Goal: Transaction & Acquisition: Purchase product/service

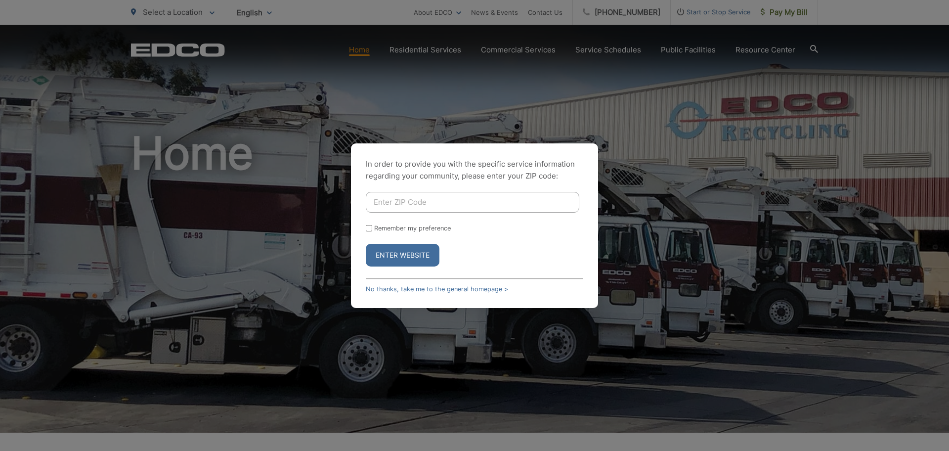
click at [469, 202] on input "Enter ZIP Code" at bounding box center [473, 202] width 214 height 21
type input "92028"
click at [369, 228] on input "Remember my preference" at bounding box center [369, 228] width 6 height 6
checkbox input "true"
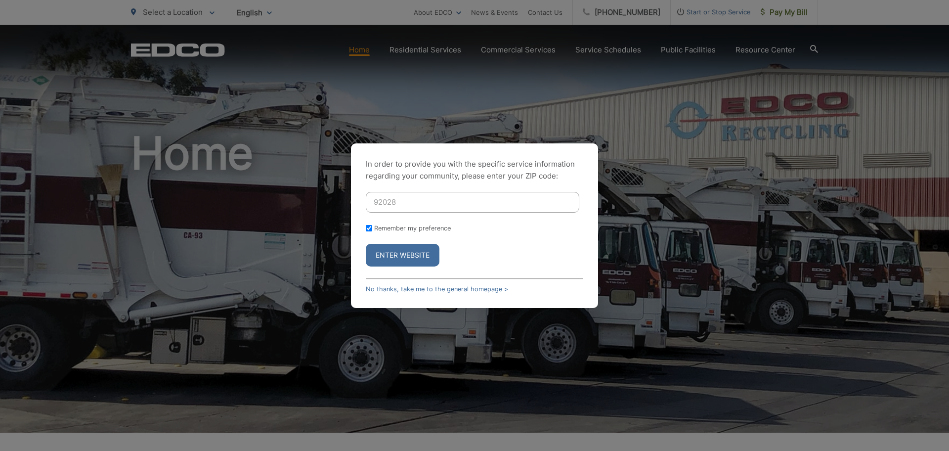
click at [399, 258] on button "Enter Website" at bounding box center [403, 255] width 74 height 23
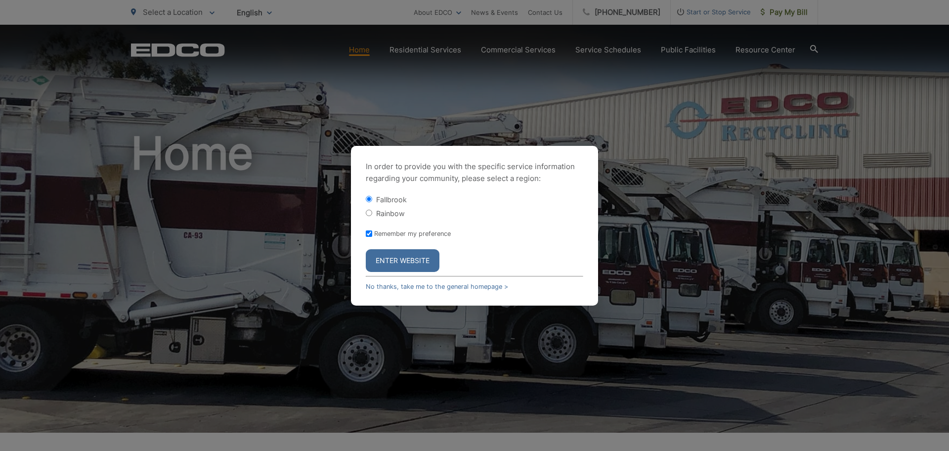
click at [407, 259] on button "Enter Website" at bounding box center [403, 260] width 74 height 23
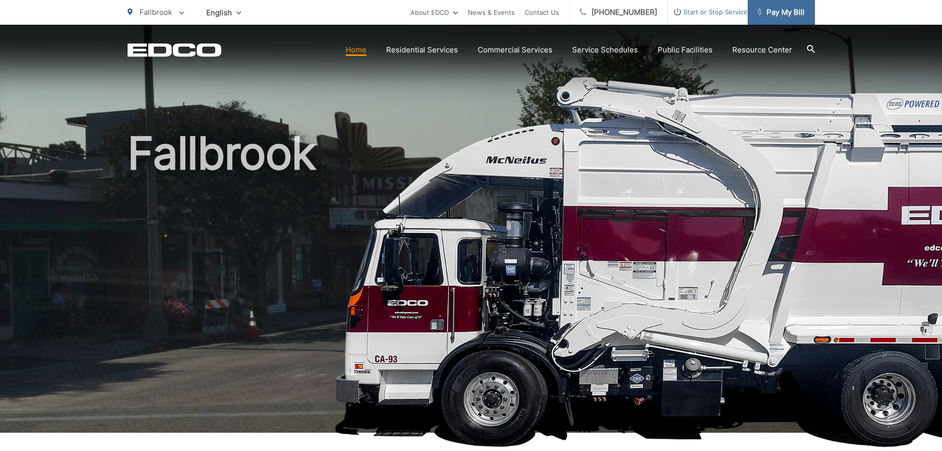
click at [787, 12] on span "Pay My Bill" at bounding box center [781, 12] width 47 height 12
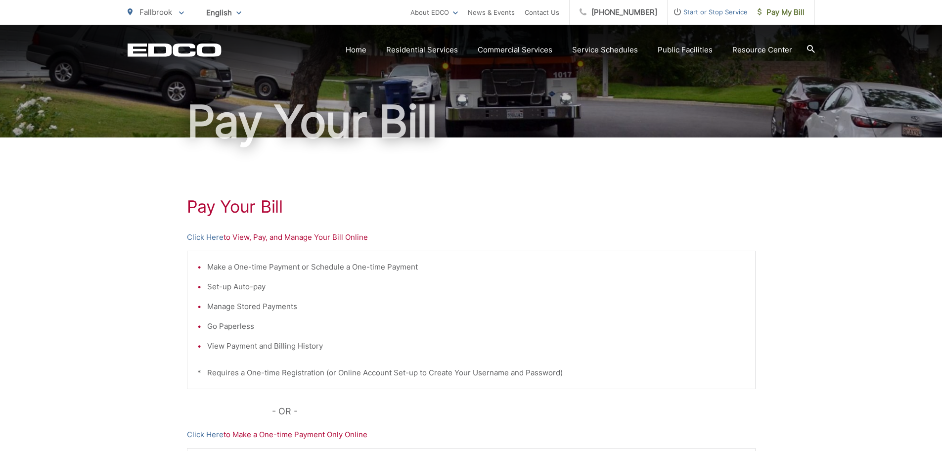
scroll to position [5, 0]
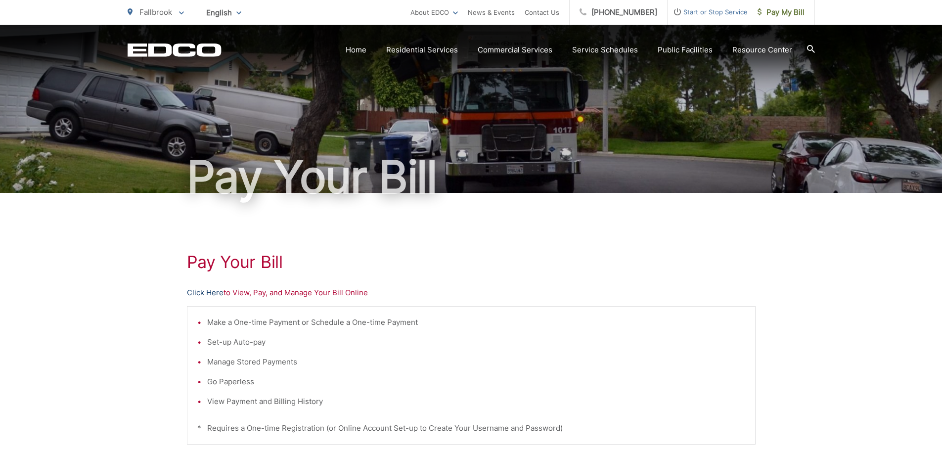
click at [202, 292] on link "Click Here" at bounding box center [205, 293] width 37 height 12
